Goal: Task Accomplishment & Management: Manage account settings

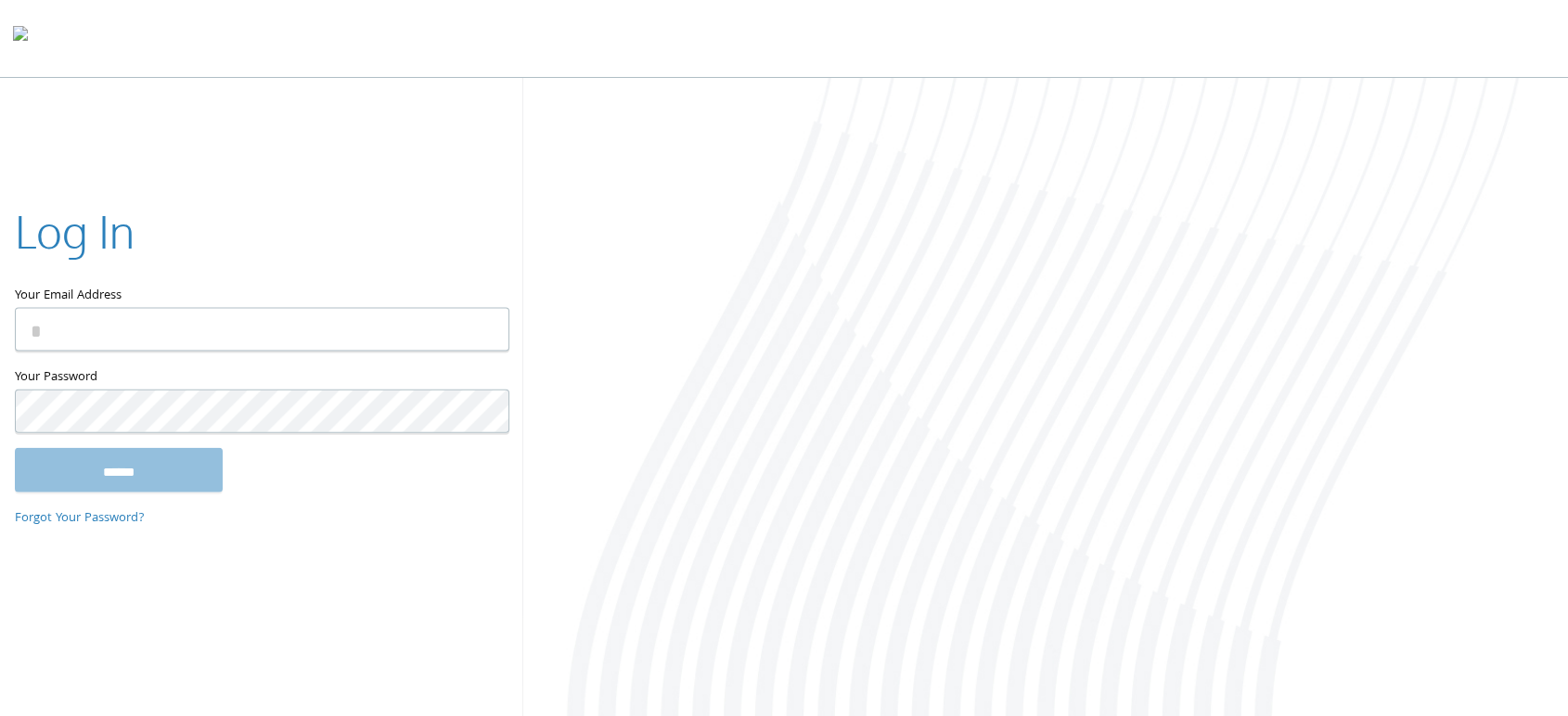
type input "**********"
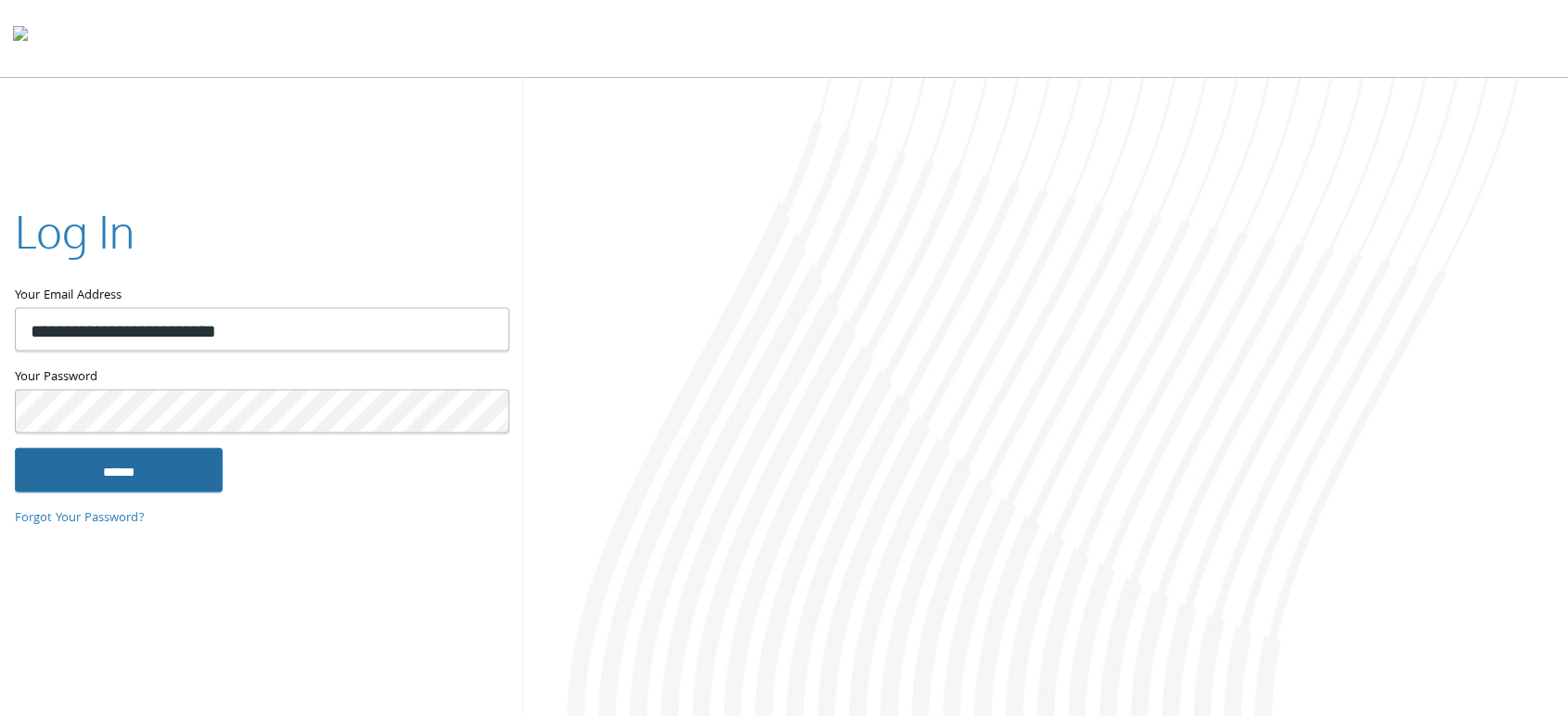
click at [119, 455] on input "******" at bounding box center [119, 469] width 208 height 45
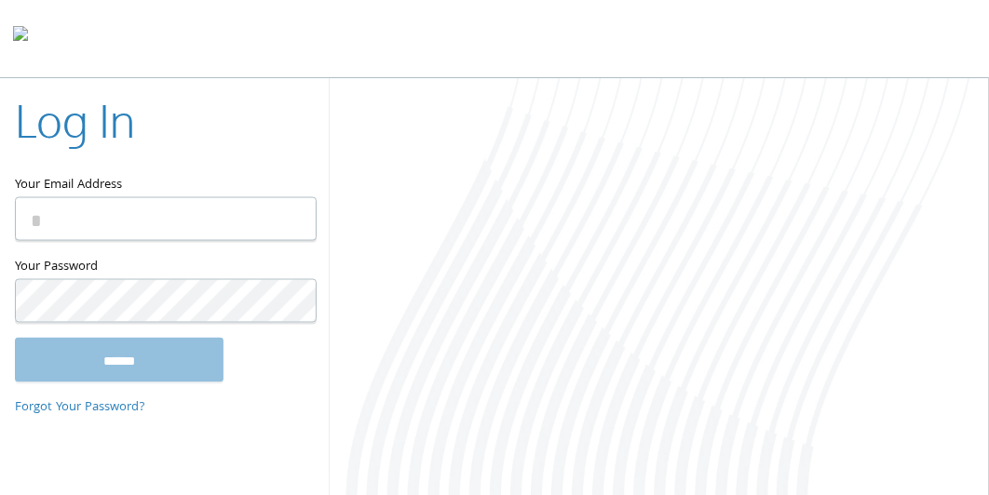
type input "**********"
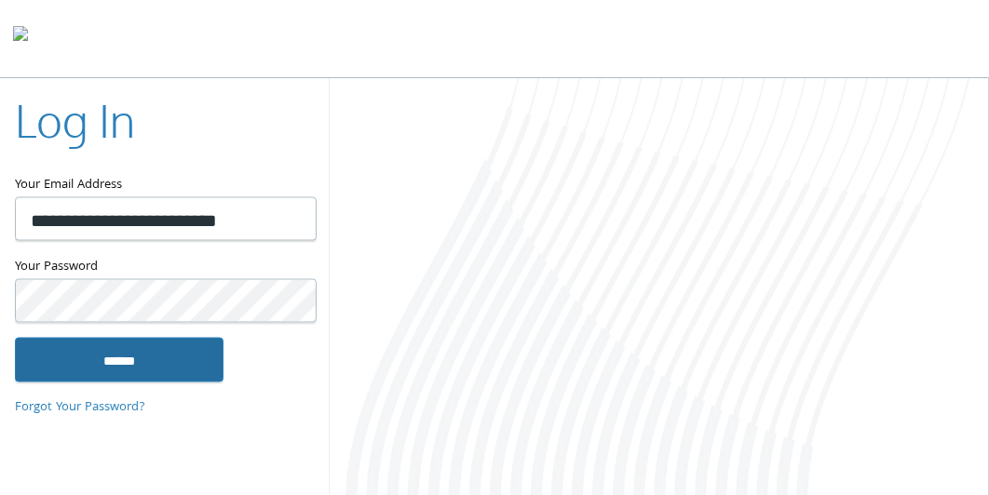
click at [142, 348] on input "******" at bounding box center [119, 359] width 209 height 45
